Goal: Use online tool/utility: Utilize a website feature to perform a specific function

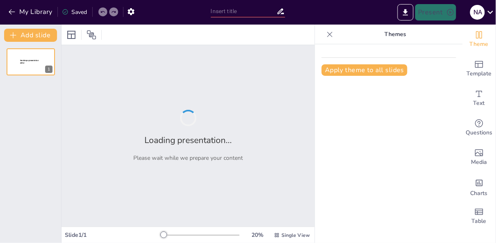
type input "Fundamentos de la Gestión de Procesos: Definición y Metodología de BPM"
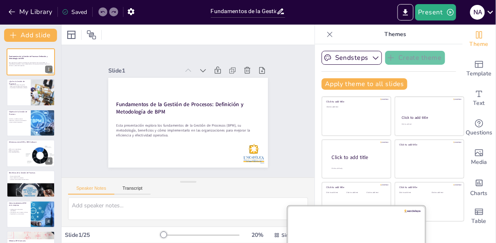
checkbox input "true"
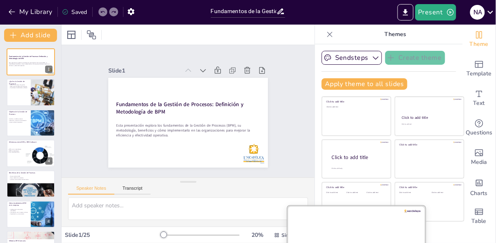
checkbox input "true"
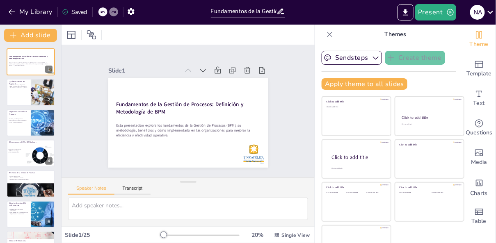
checkbox input "true"
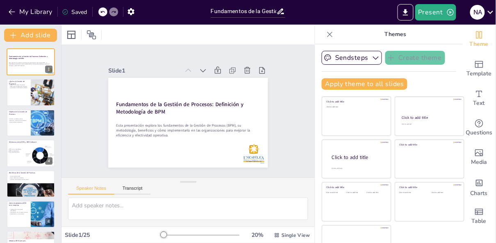
checkbox input "true"
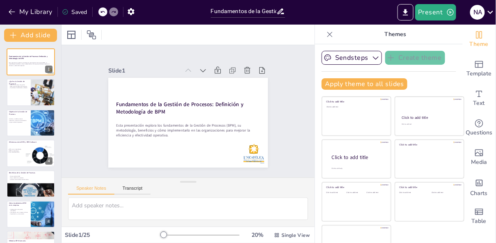
checkbox input "true"
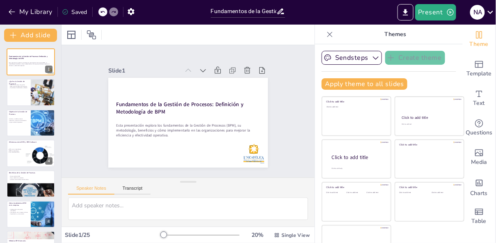
checkbox input "true"
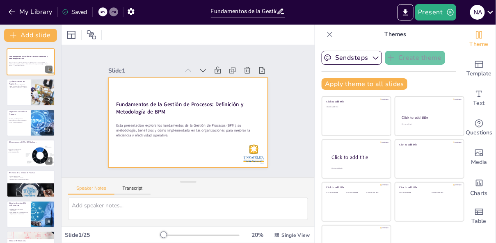
checkbox input "true"
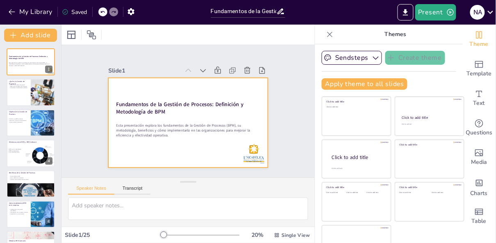
checkbox input "true"
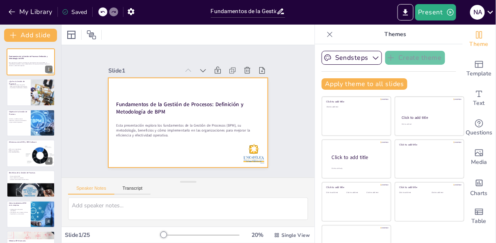
checkbox input "true"
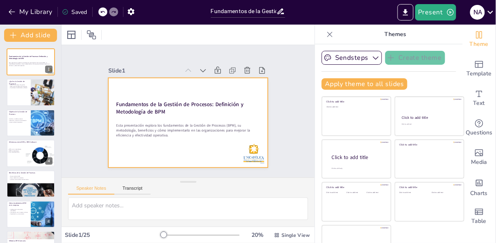
checkbox input "true"
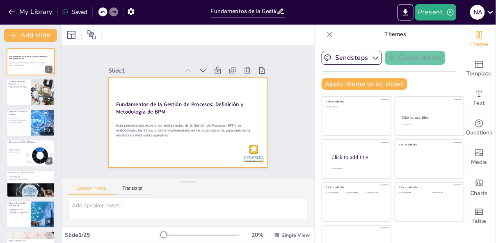
checkbox input "true"
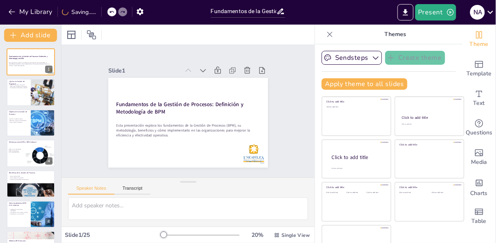
checkbox input "true"
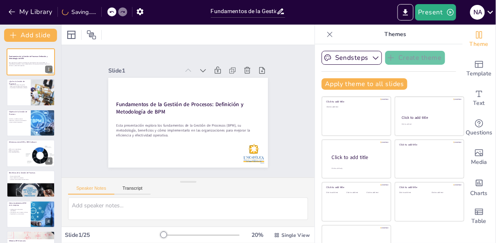
checkbox input "true"
